Goal: Task Accomplishment & Management: Manage account settings

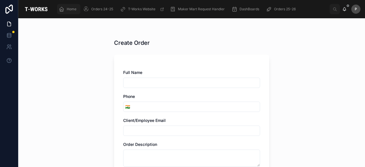
click at [71, 6] on div "Home" at bounding box center [69, 9] width 20 height 9
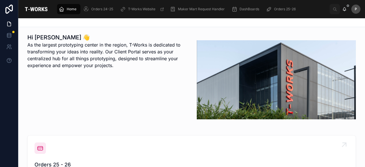
scroll to position [143, 0]
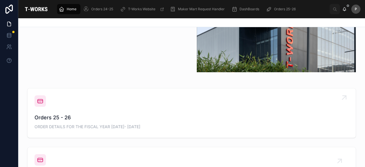
click at [68, 117] on span "Orders 25 - 26" at bounding box center [191, 117] width 314 height 8
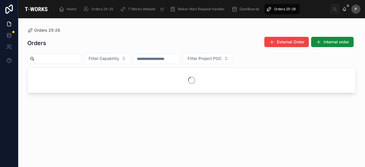
click at [81, 59] on input "text" at bounding box center [57, 59] width 47 height 8
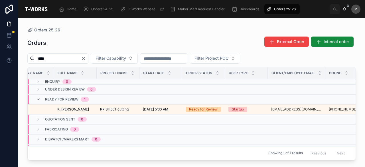
scroll to position [0, 60]
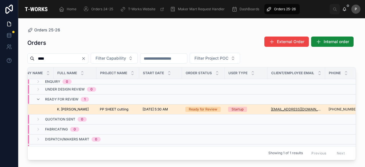
type input "****"
click at [209, 110] on div "Ready for Review" at bounding box center [203, 109] width 29 height 5
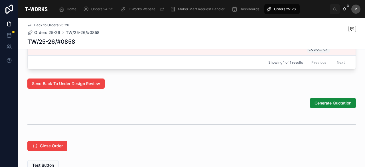
scroll to position [386, 0]
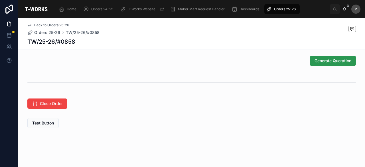
click at [319, 61] on span "Generate Quotation" at bounding box center [332, 61] width 37 height 6
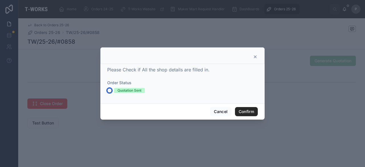
click at [109, 90] on button "Quotation Sent" at bounding box center [109, 90] width 5 height 5
click at [249, 112] on button "Confirm" at bounding box center [246, 111] width 23 height 9
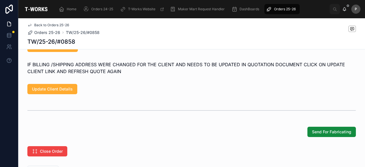
scroll to position [295, 0]
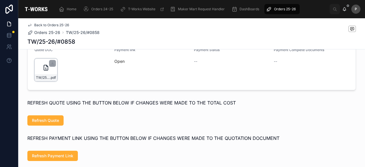
click at [48, 78] on div "TW/25-26/#0858 .pdf" at bounding box center [45, 69] width 23 height 23
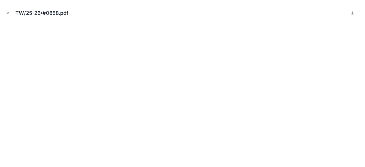
click at [7, 13] on icon "Close modal" at bounding box center [8, 13] width 4 height 4
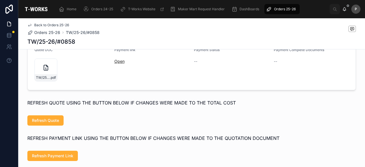
click at [115, 64] on link "Open" at bounding box center [119, 61] width 10 height 5
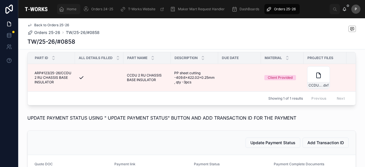
click at [72, 9] on span "Home" at bounding box center [72, 9] width 10 height 5
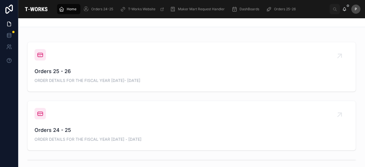
scroll to position [121, 0]
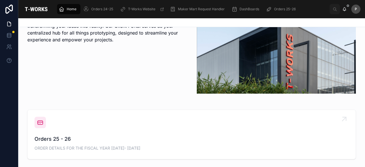
click at [57, 138] on span "Orders 25 - 26" at bounding box center [191, 139] width 314 height 8
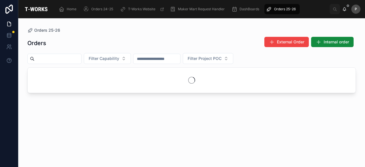
click at [81, 59] on input "text" at bounding box center [57, 59] width 47 height 8
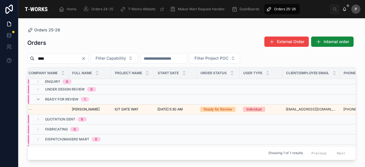
scroll to position [0, 50]
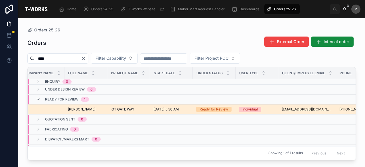
type input "****"
click at [204, 109] on div "Ready for Review" at bounding box center [214, 109] width 29 height 5
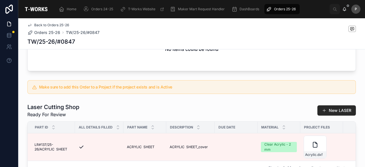
scroll to position [386, 0]
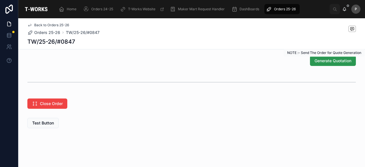
click at [316, 63] on span "Generate Quotation" at bounding box center [332, 61] width 37 height 6
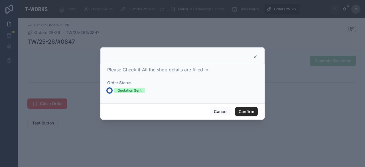
click at [110, 89] on button "Quotation Sent" at bounding box center [109, 90] width 5 height 5
click at [247, 110] on button "Confirm" at bounding box center [246, 111] width 23 height 9
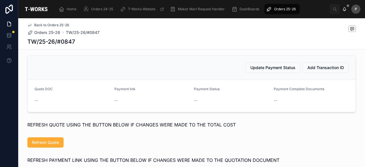
scroll to position [238, 0]
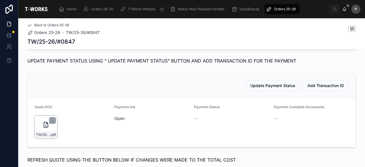
click at [51, 137] on div "TW/25-26/#0847 .pdf" at bounding box center [45, 126] width 23 height 23
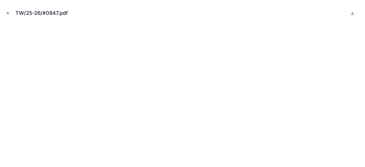
click at [8, 13] on icon "Close modal" at bounding box center [8, 13] width 4 height 4
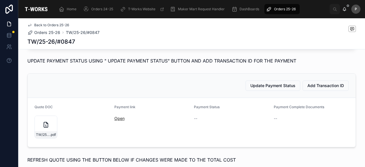
click at [120, 121] on link "Open" at bounding box center [119, 118] width 10 height 5
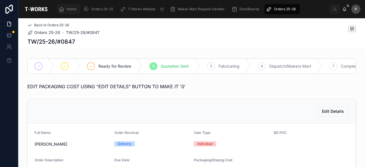
click at [72, 10] on span "Home" at bounding box center [72, 9] width 10 height 5
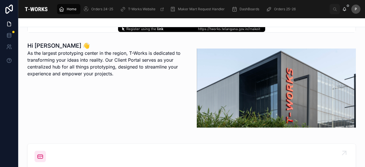
scroll to position [171, 0]
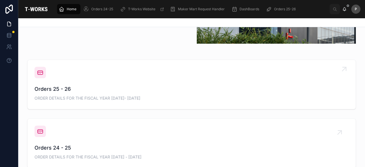
click at [64, 91] on span "Orders 25 - 26" at bounding box center [191, 89] width 314 height 8
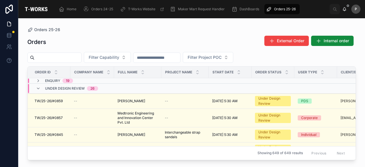
click at [72, 59] on input "text" at bounding box center [57, 58] width 47 height 8
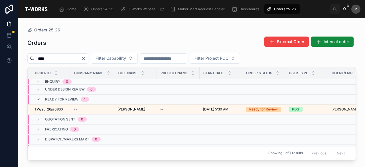
scroll to position [0, 114]
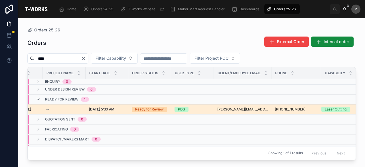
type input "****"
click at [157, 109] on div "Ready for Review" at bounding box center [149, 109] width 29 height 5
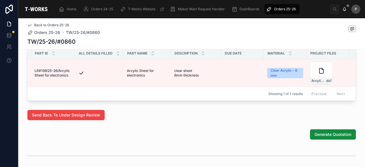
scroll to position [327, 0]
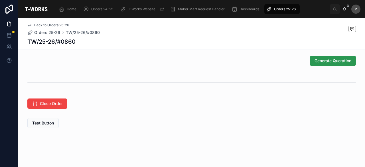
click at [340, 58] on button "Generate Quotation" at bounding box center [333, 61] width 46 height 10
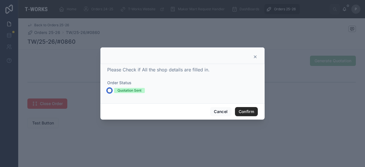
click at [109, 91] on button "Quotation Sent" at bounding box center [109, 90] width 5 height 5
click at [247, 112] on button "Confirm" at bounding box center [246, 111] width 23 height 9
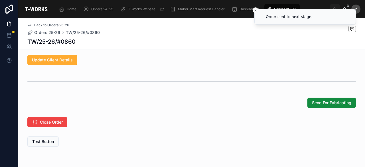
scroll to position [442, 0]
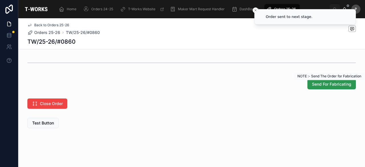
click at [321, 86] on span "Send For Fabricating" at bounding box center [331, 84] width 39 height 6
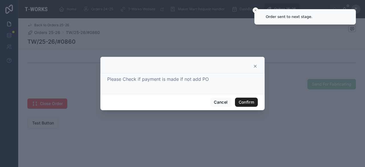
click at [249, 105] on button "Confirm" at bounding box center [246, 101] width 23 height 9
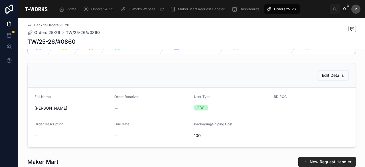
scroll to position [0, 0]
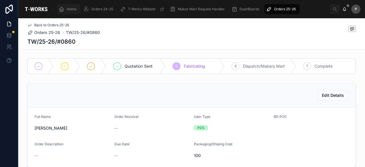
drag, startPoint x: 71, startPoint y: 8, endPoint x: 73, endPoint y: 10, distance: 2.9
click at [71, 8] on span "Home" at bounding box center [72, 9] width 10 height 5
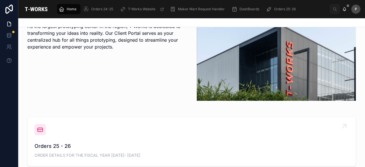
scroll to position [200, 0]
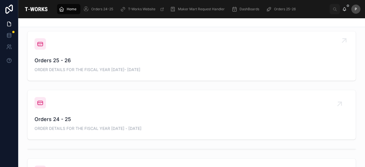
click at [68, 68] on span "ORDER DETAILS FOR THE FISCAL YEAR [DATE]- [DATE]" at bounding box center [191, 70] width 314 height 6
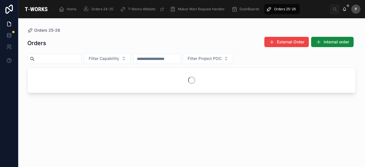
click at [64, 58] on input "text" at bounding box center [57, 59] width 47 height 8
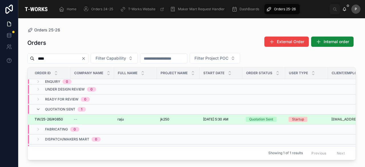
type input "****"
click at [260, 117] on div "Quotation Sent" at bounding box center [261, 119] width 24 height 5
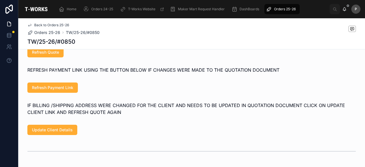
scroll to position [456, 0]
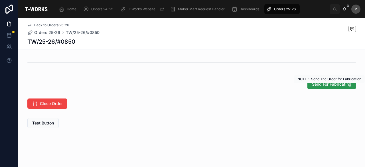
click at [325, 87] on span "Send For Fabricating" at bounding box center [331, 84] width 39 height 6
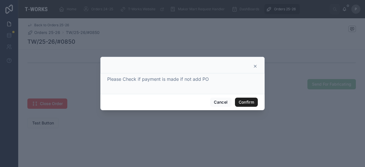
click at [246, 104] on button "Confirm" at bounding box center [246, 101] width 23 height 9
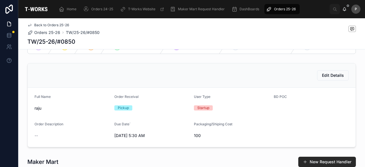
scroll to position [0, 0]
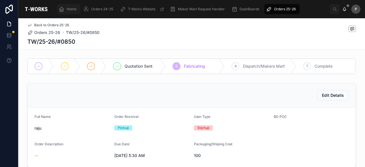
click at [74, 10] on span "Home" at bounding box center [72, 9] width 10 height 5
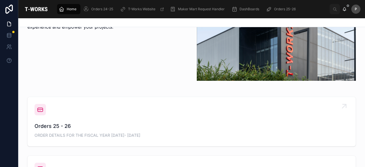
scroll to position [171, 0]
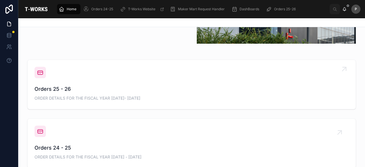
click at [64, 89] on span "Orders 25 - 26" at bounding box center [191, 89] width 314 height 8
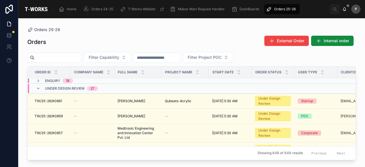
click at [81, 57] on input "text" at bounding box center [57, 58] width 47 height 8
click at [131, 58] on button "Filter Capability" at bounding box center [107, 57] width 47 height 11
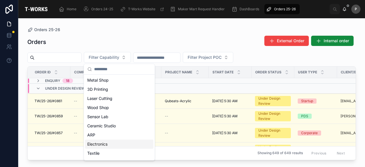
click at [96, 142] on div "Electronics" at bounding box center [119, 143] width 68 height 9
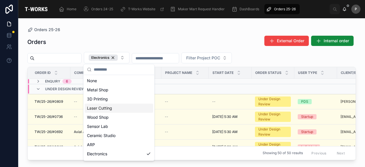
click at [204, 88] on td at bounding box center [184, 89] width 47 height 10
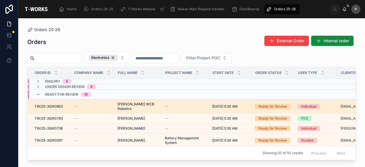
click at [278, 104] on div "Ready for Review" at bounding box center [272, 106] width 29 height 5
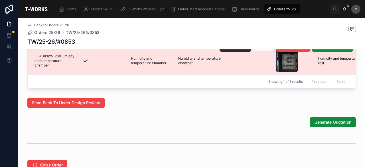
scroll to position [371, 0]
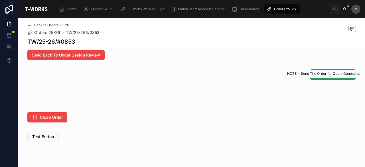
click at [319, 77] on span "Generate Quotation" at bounding box center [332, 75] width 37 height 6
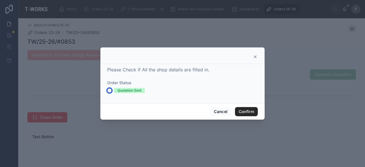
click at [109, 89] on button "Quotation Sent" at bounding box center [109, 90] width 5 height 5
click at [249, 111] on button "Confirm" at bounding box center [246, 111] width 23 height 9
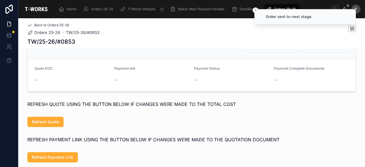
scroll to position [274, 0]
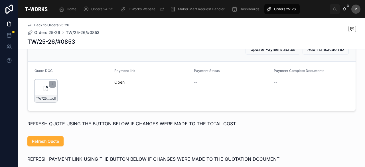
click at [51, 102] on div "TW/25-26/#0853 .pdf" at bounding box center [46, 98] width 22 height 7
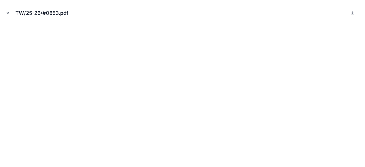
click at [9, 14] on icon "Close modal" at bounding box center [8, 13] width 4 height 4
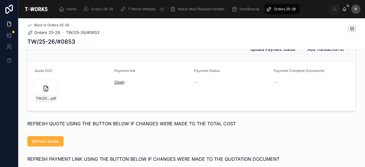
click at [119, 84] on link "Open" at bounding box center [119, 82] width 10 height 5
click at [51, 100] on div "TW/25-26/#0853 .pdf" at bounding box center [45, 90] width 23 height 23
